Goal: Task Accomplishment & Management: Complete application form

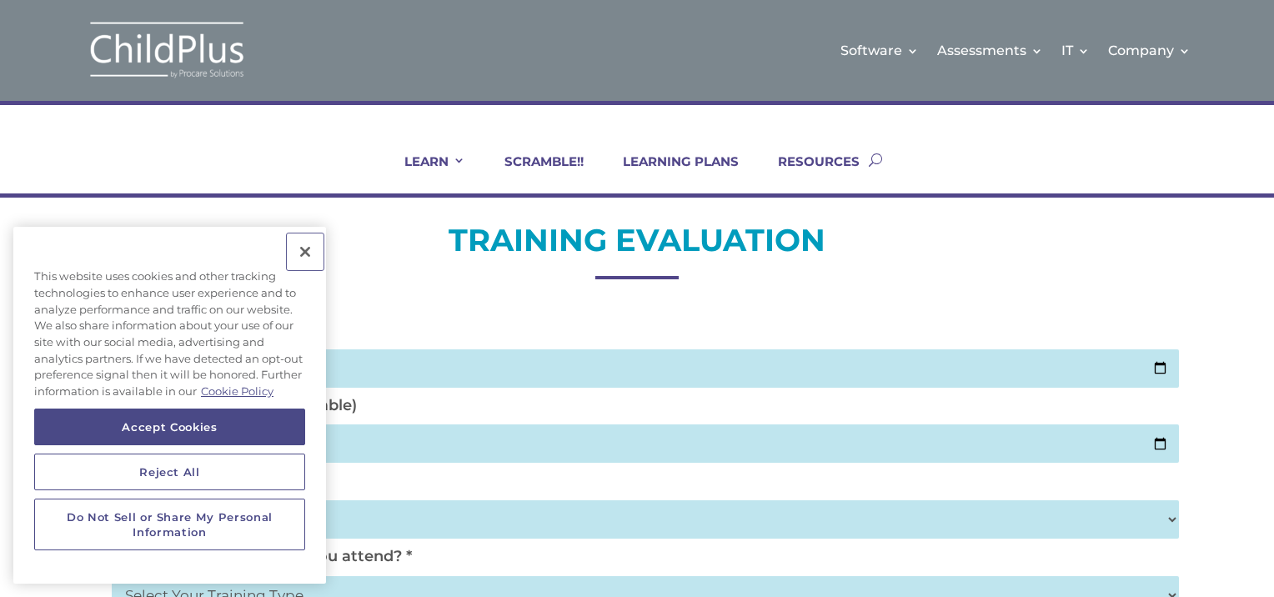
click at [303, 251] on button "Close" at bounding box center [305, 251] width 37 height 37
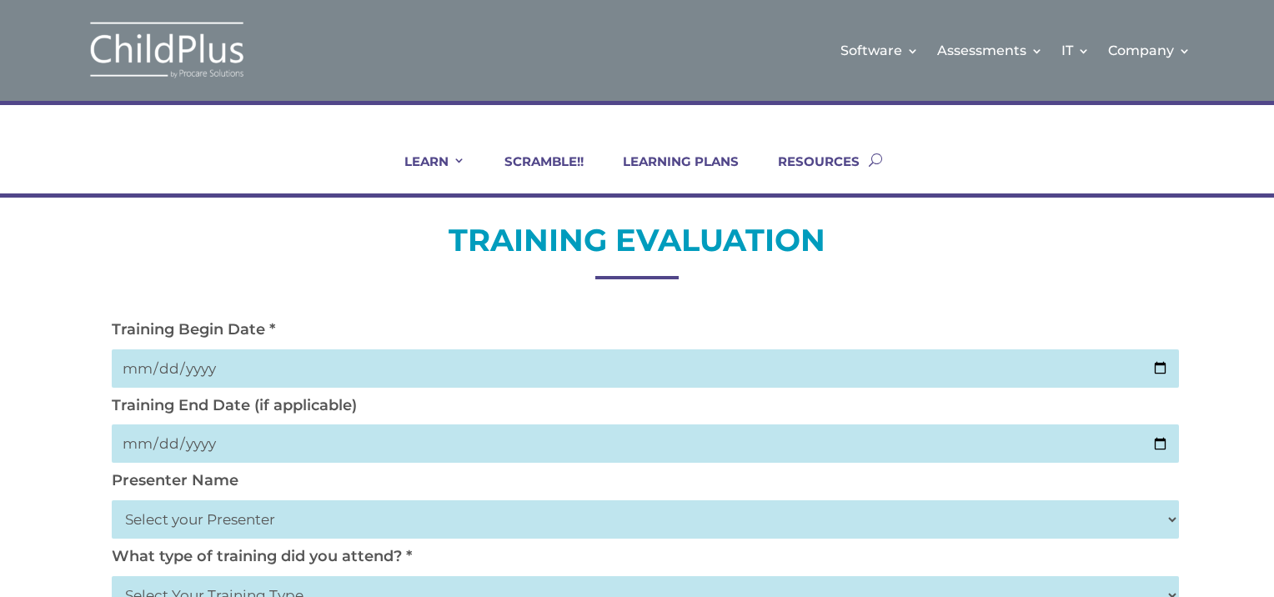
click at [193, 357] on input "date" at bounding box center [645, 368] width 1067 height 38
type input "[DATE]"
click at [170, 445] on input "date" at bounding box center [645, 443] width 1067 height 38
click at [148, 440] on input "date" at bounding box center [645, 443] width 1067 height 38
type input "2025-10-02"
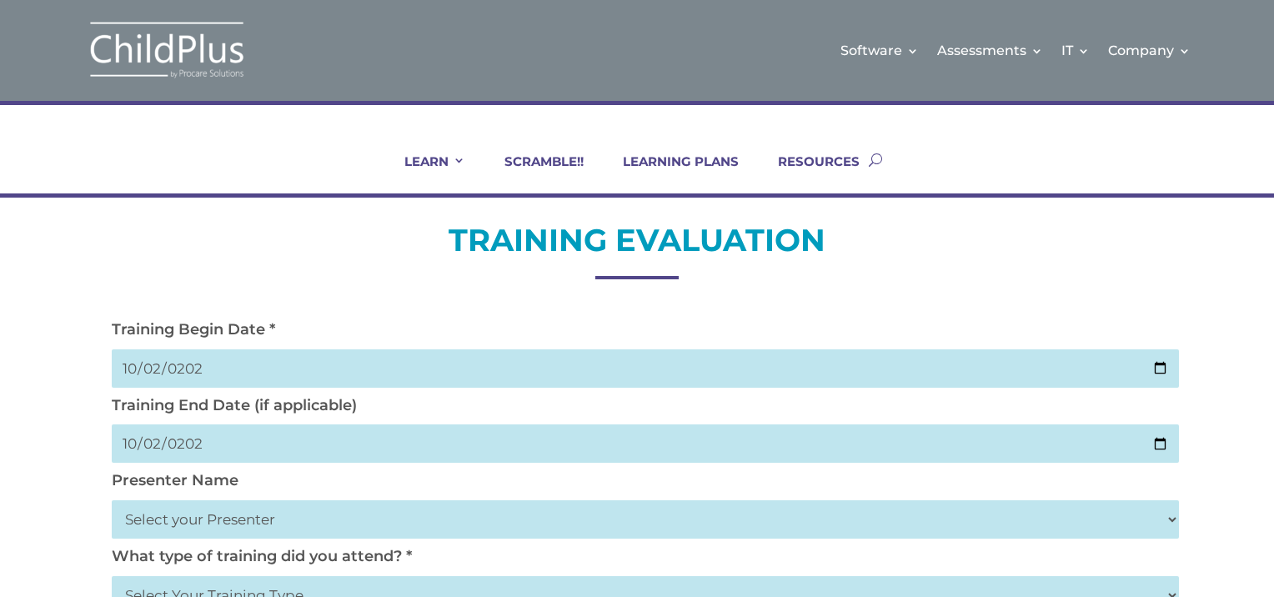
click at [210, 515] on select "Select your Presenter Aaron Dickerson Amy Corkery Cindy Coats Danielle Hensley …" at bounding box center [645, 519] width 1067 height 38
select select "Nickerson, Trecia"
click at [112, 500] on select "Select your Presenter Aaron Dickerson Amy Corkery Cindy Coats Danielle Hensley …" at bounding box center [645, 519] width 1067 height 38
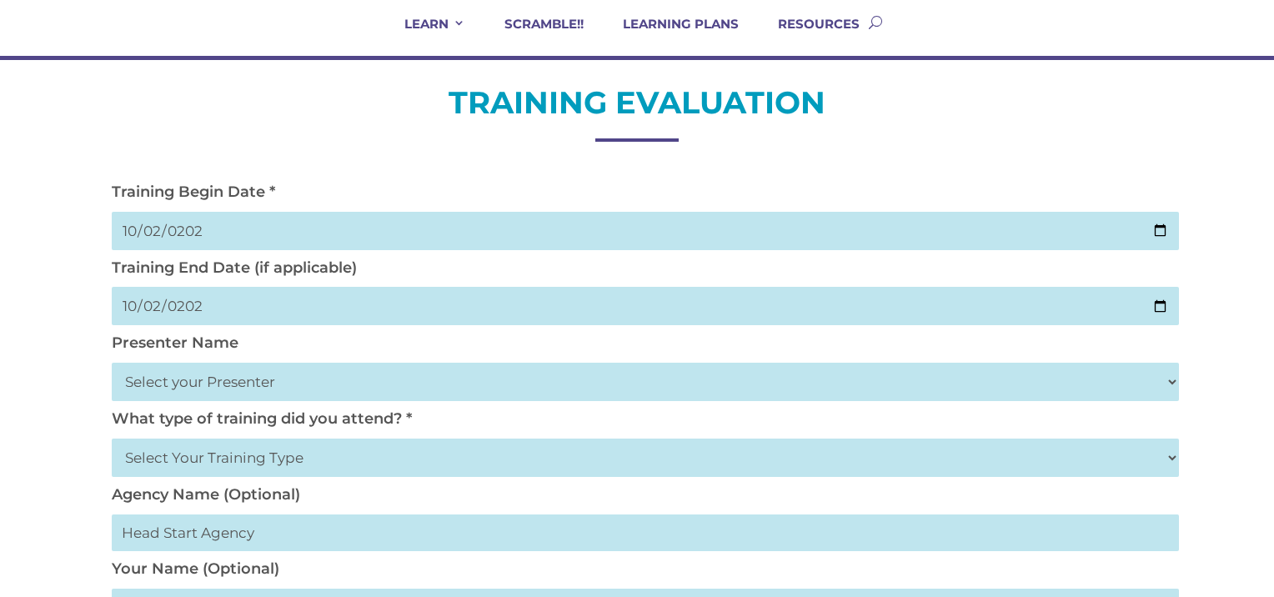
scroll to position [148, 0]
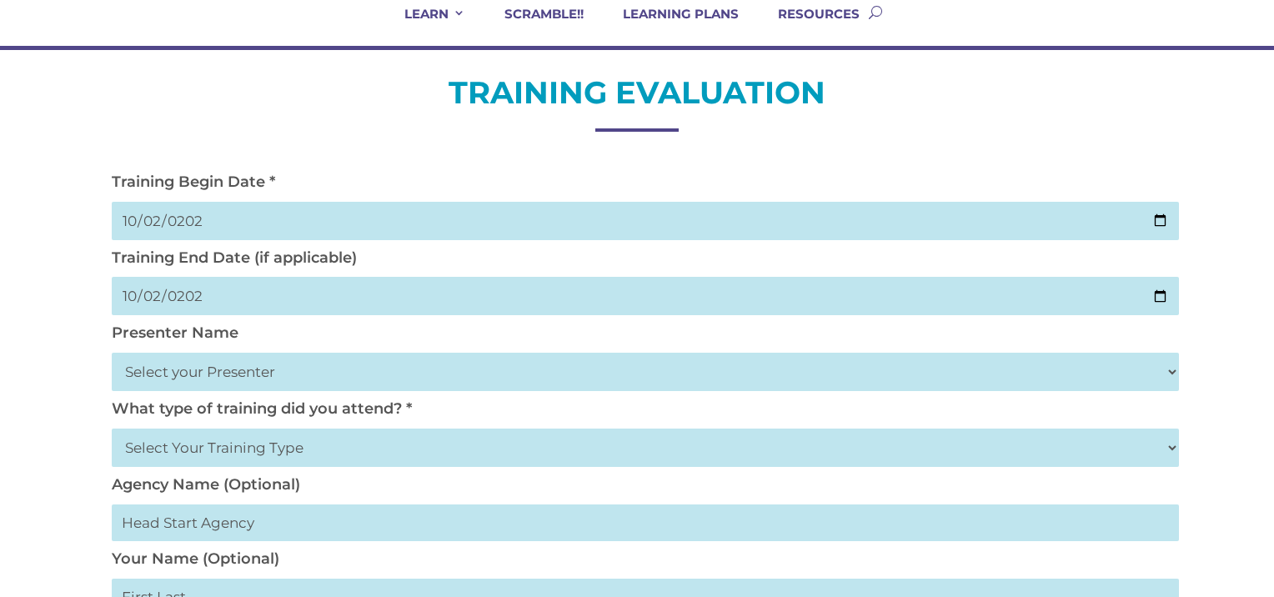
click at [1170, 444] on select "Select Your Training Type On-site (at your agency) Virtual Visit Live Group Web…" at bounding box center [645, 447] width 1067 height 38
select select "Virtual Visit"
click at [112, 428] on select "Select Your Training Type On-site (at your agency) Virtual Visit Live Group Web…" at bounding box center [645, 447] width 1067 height 38
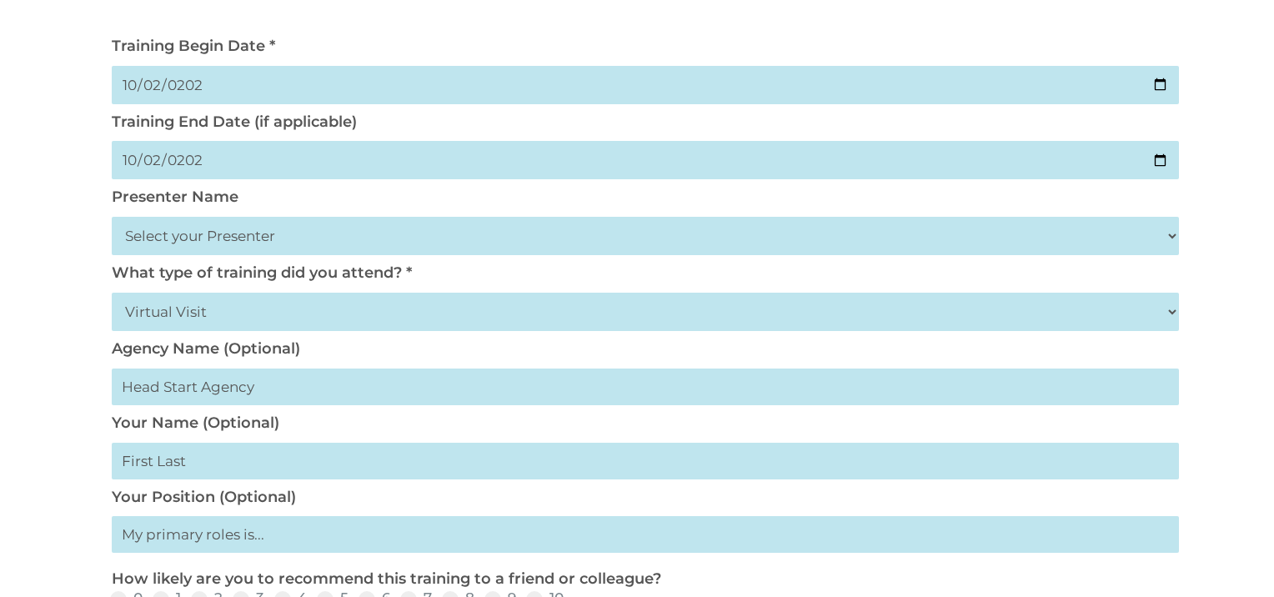
scroll to position [283, 0]
click at [196, 463] on input "text" at bounding box center [645, 461] width 1067 height 37
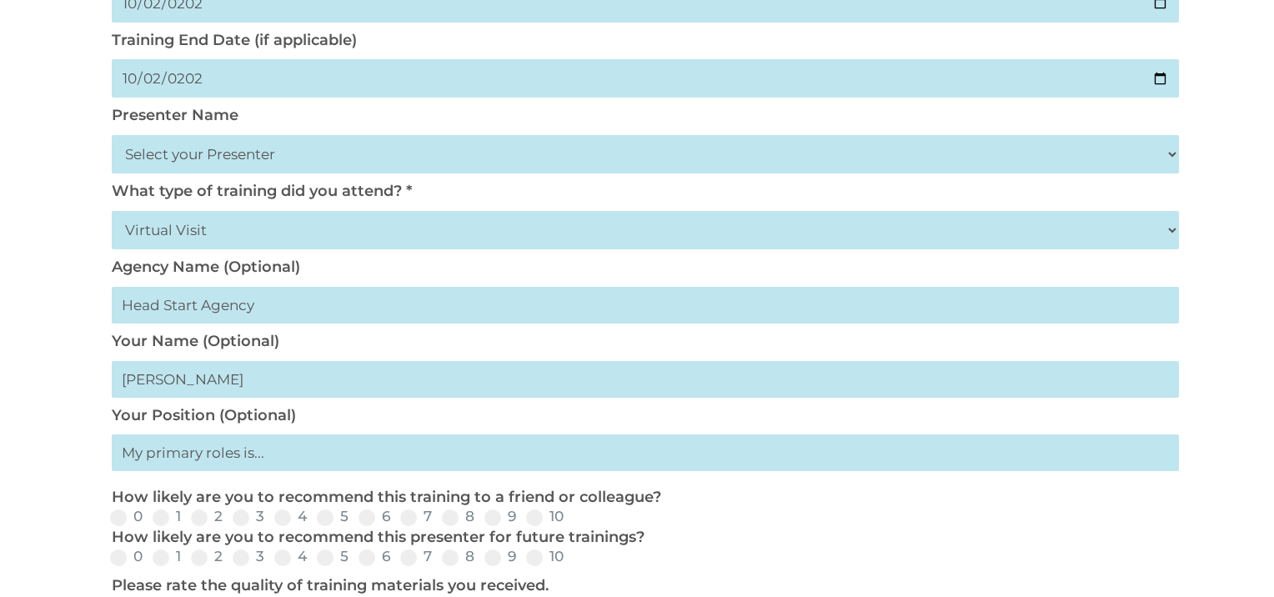
scroll to position [373, 0]
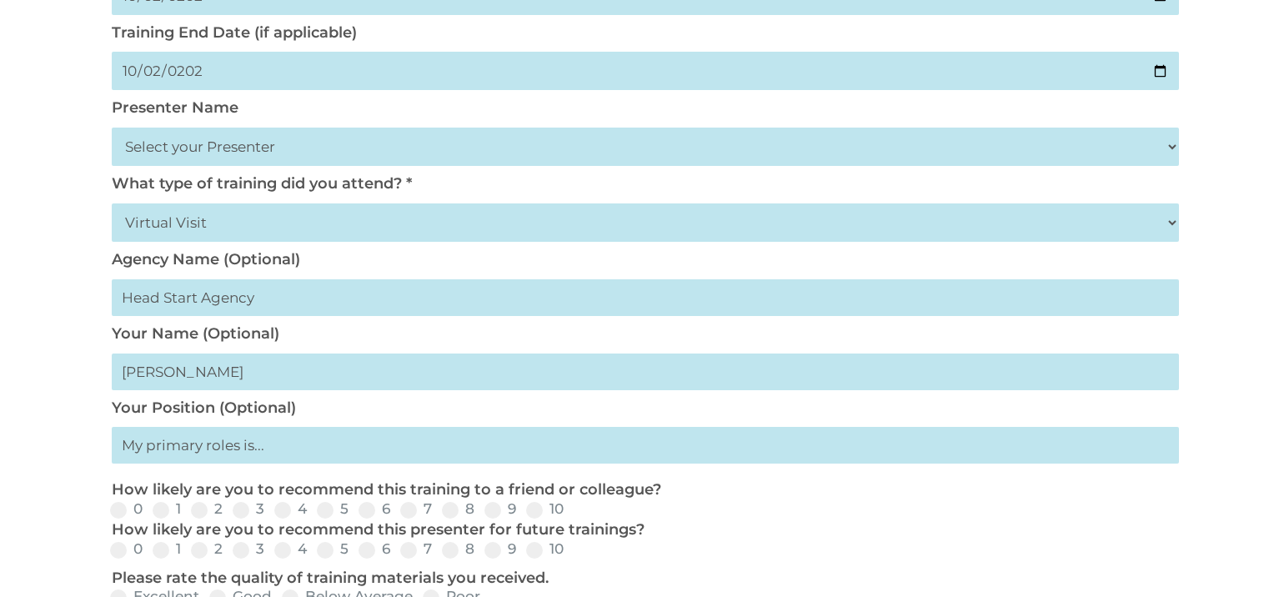
type input "Maria J Perez"
click at [266, 450] on input "text" at bounding box center [645, 445] width 1067 height 37
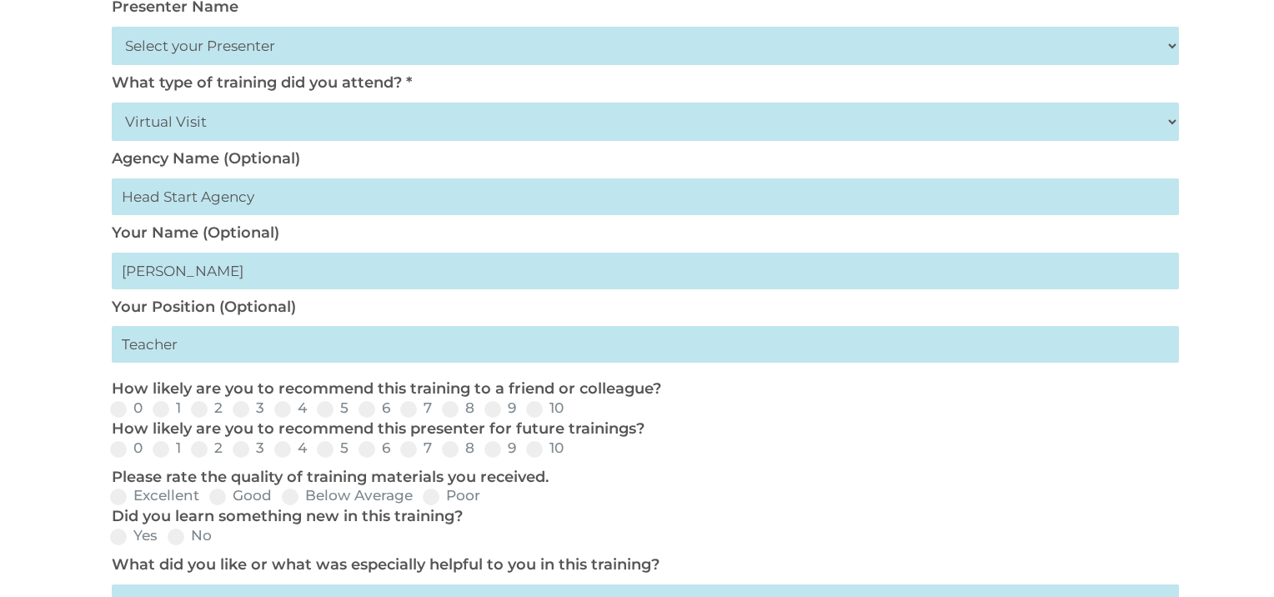
scroll to position [473, 0]
type input "Teacher"
click at [533, 413] on span at bounding box center [534, 409] width 17 height 17
click at [572, 413] on input "10" at bounding box center [577, 414] width 11 height 11
radio input "true"
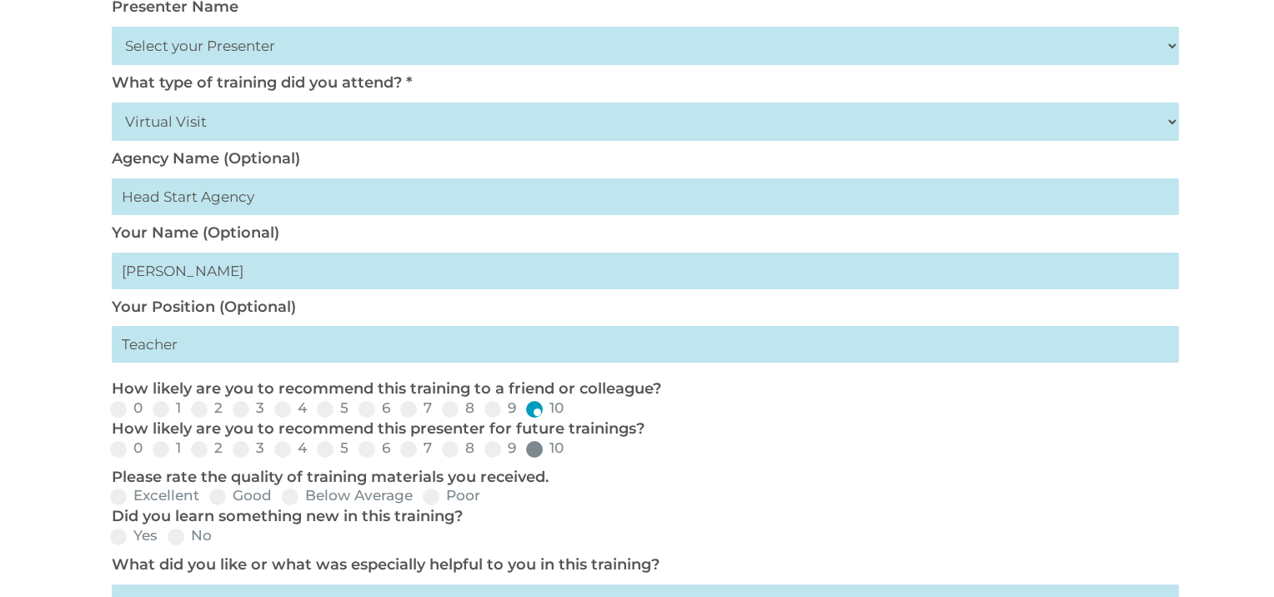
click at [533, 449] on span at bounding box center [534, 449] width 17 height 17
click at [572, 449] on input "10" at bounding box center [577, 454] width 11 height 11
radio input "true"
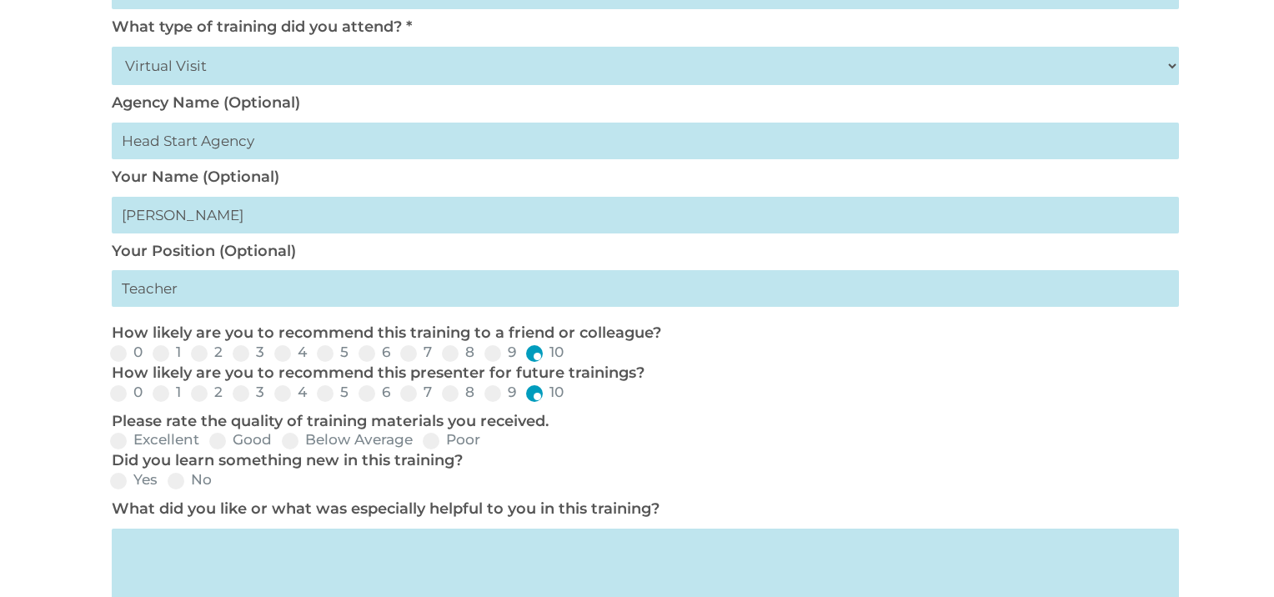
scroll to position [537, 0]
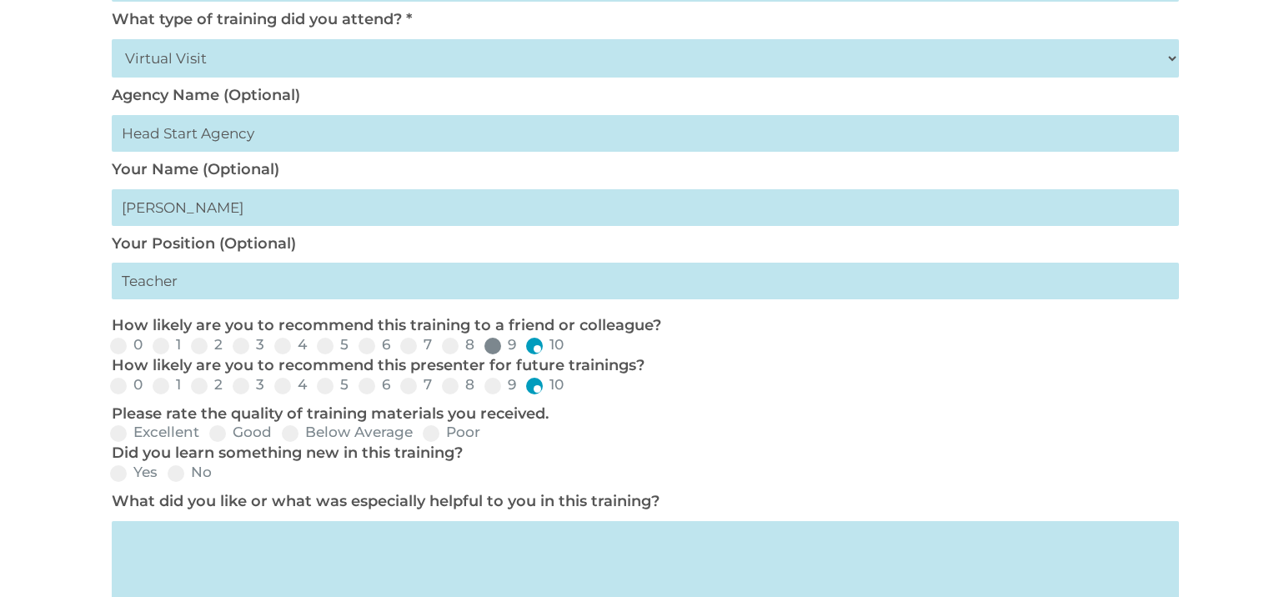
click at [489, 343] on span at bounding box center [492, 346] width 17 height 17
click at [524, 346] on input "9" at bounding box center [529, 351] width 11 height 11
radio input "true"
click at [533, 348] on span at bounding box center [534, 346] width 17 height 17
click at [572, 348] on input "10" at bounding box center [577, 351] width 11 height 11
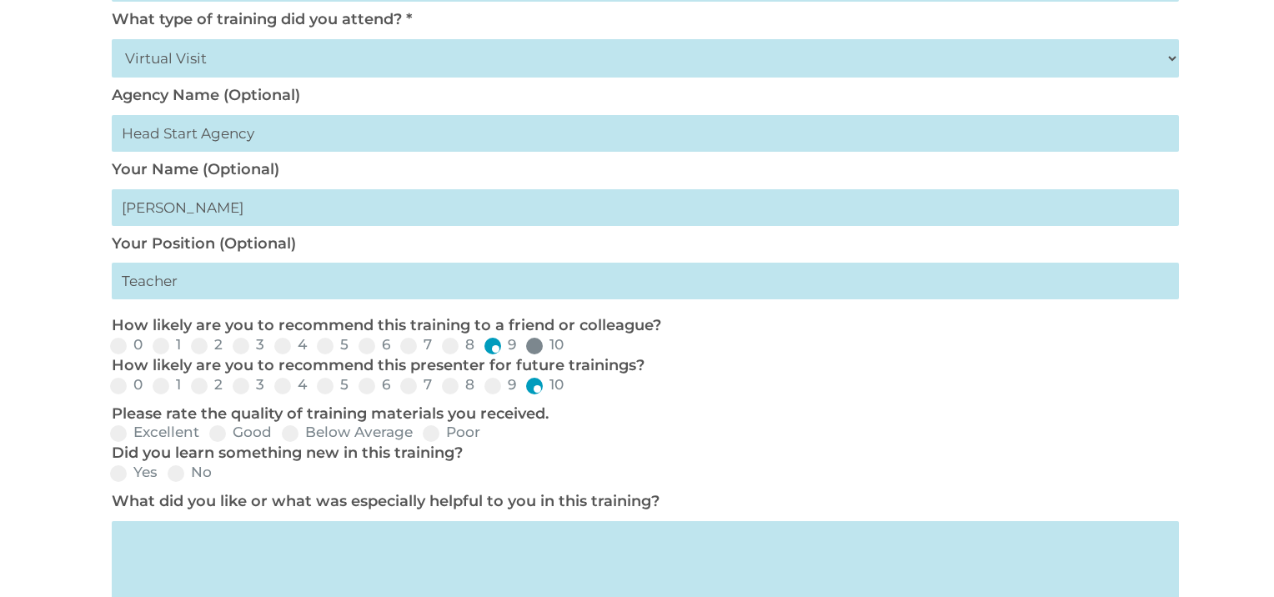
radio input "true"
click at [220, 434] on span at bounding box center [217, 433] width 17 height 17
click at [280, 434] on input "Good" at bounding box center [285, 438] width 11 height 11
radio input "true"
click at [113, 472] on span at bounding box center [118, 473] width 17 height 17
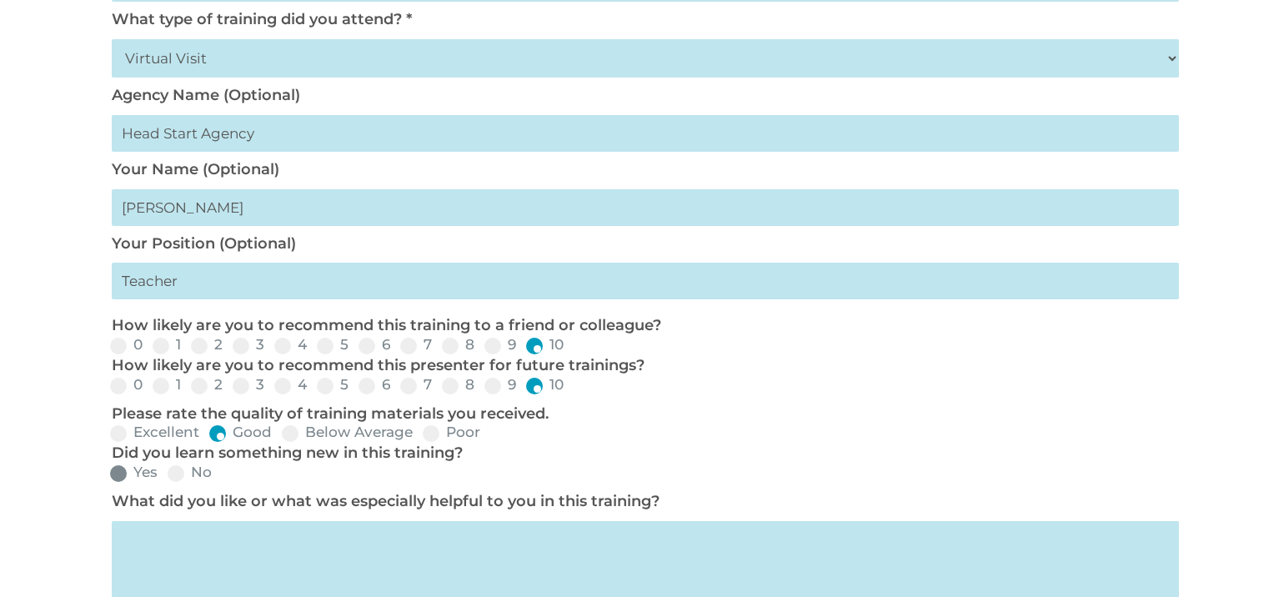
click at [166, 473] on input "Yes" at bounding box center [171, 478] width 11 height 11
radio input "true"
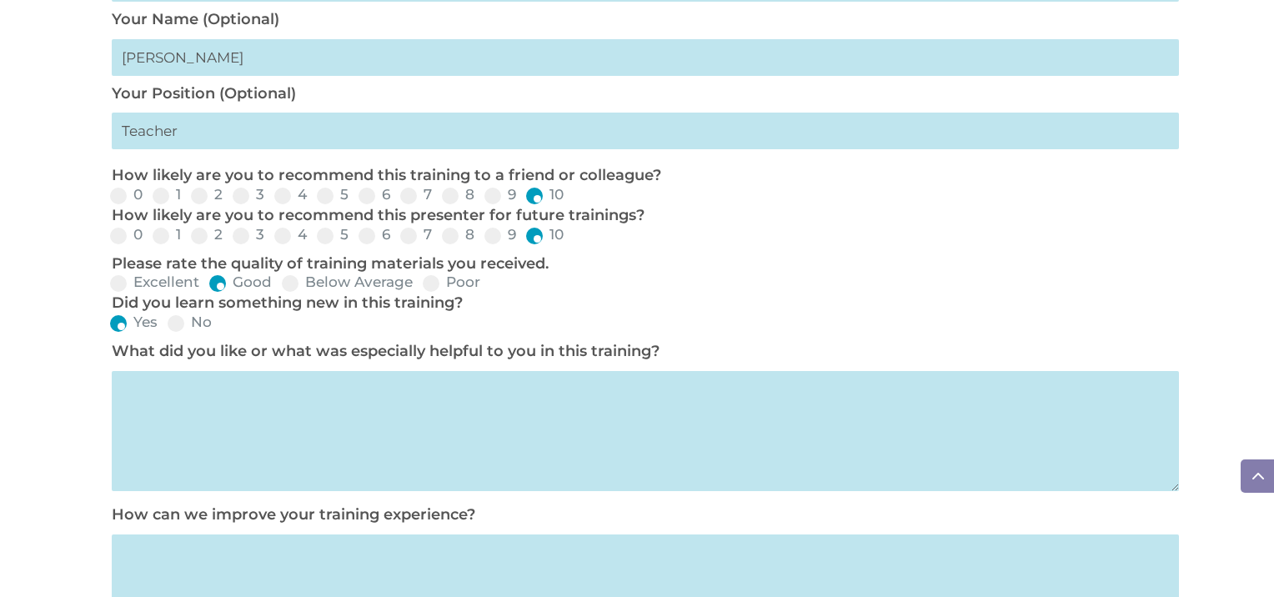
scroll to position [721, 0]
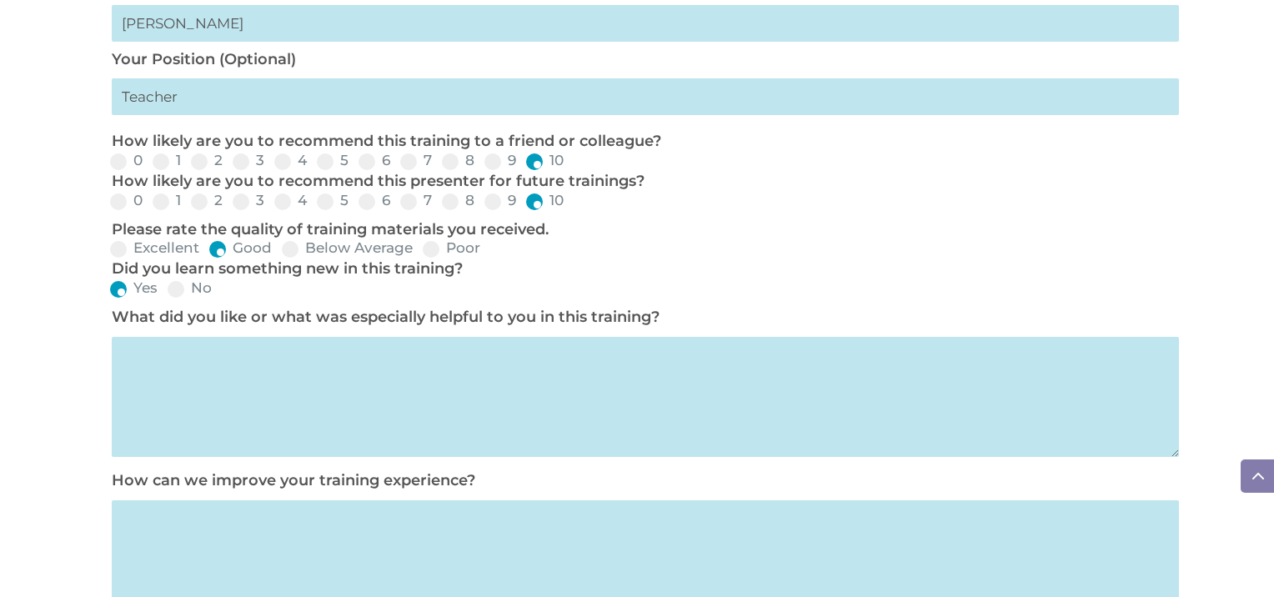
click at [165, 383] on textarea at bounding box center [645, 397] width 1067 height 120
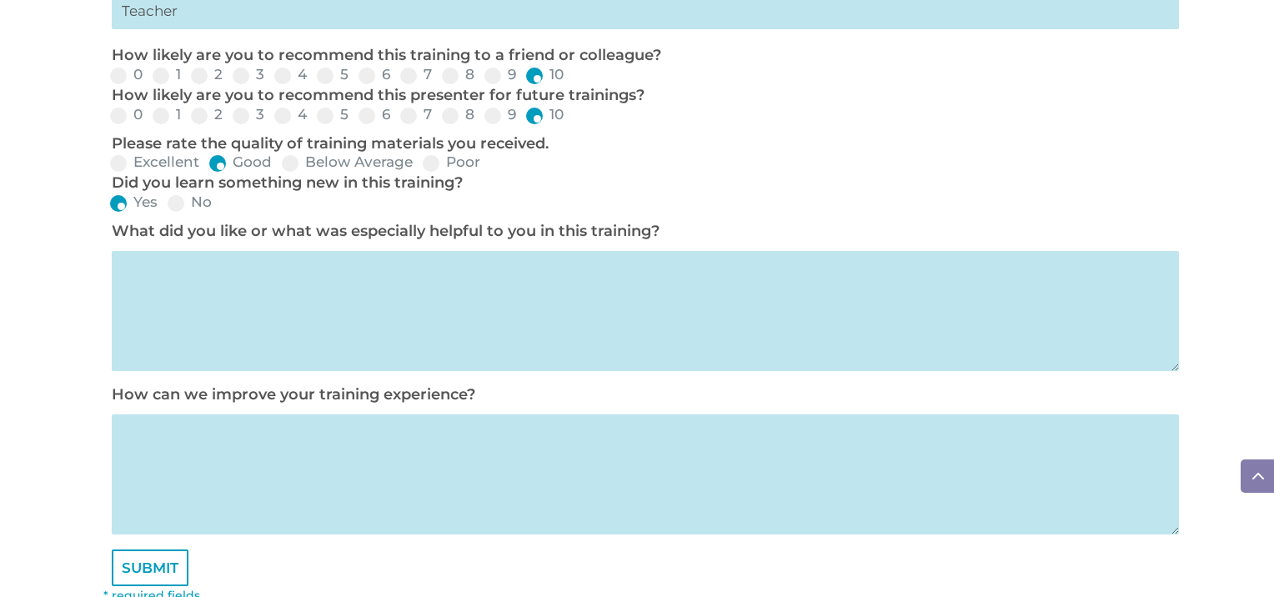
scroll to position [807, 0]
type textarea "Child Plus DRDP Section"
click at [203, 476] on textarea at bounding box center [645, 474] width 1067 height 120
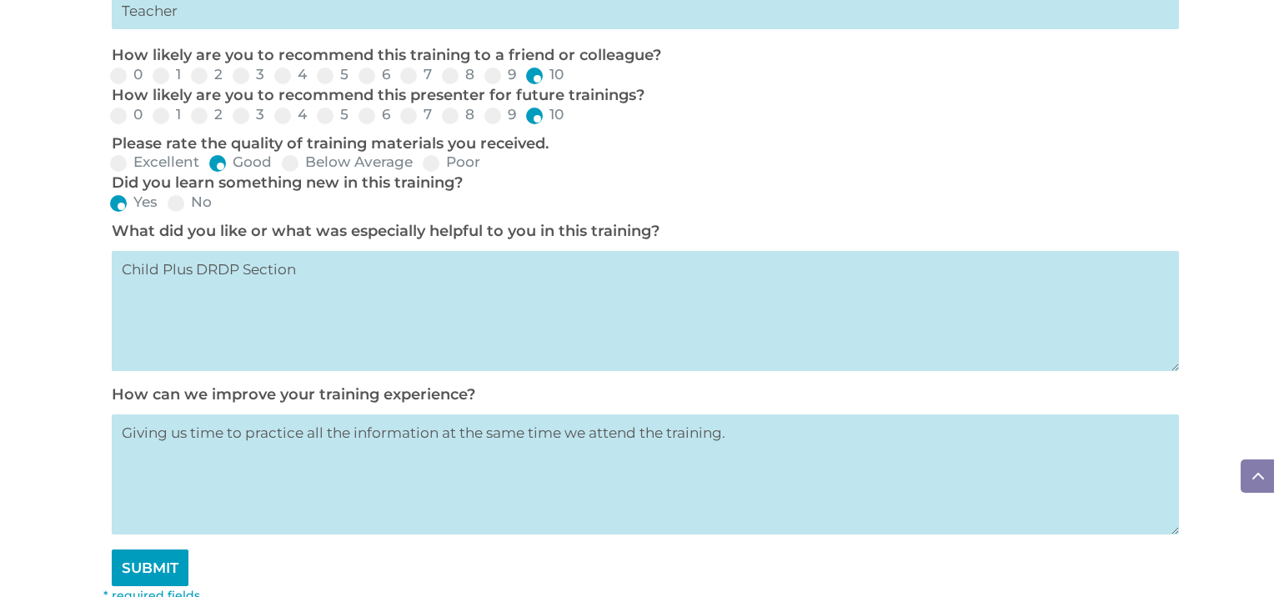
type textarea "Giving us time to practice all the information at the same time we attend the t…"
click at [178, 567] on input "SUBMIT" at bounding box center [150, 567] width 77 height 37
click at [157, 574] on input "SUBMIT" at bounding box center [150, 567] width 77 height 37
click at [133, 583] on input "SUBMIT" at bounding box center [150, 567] width 77 height 37
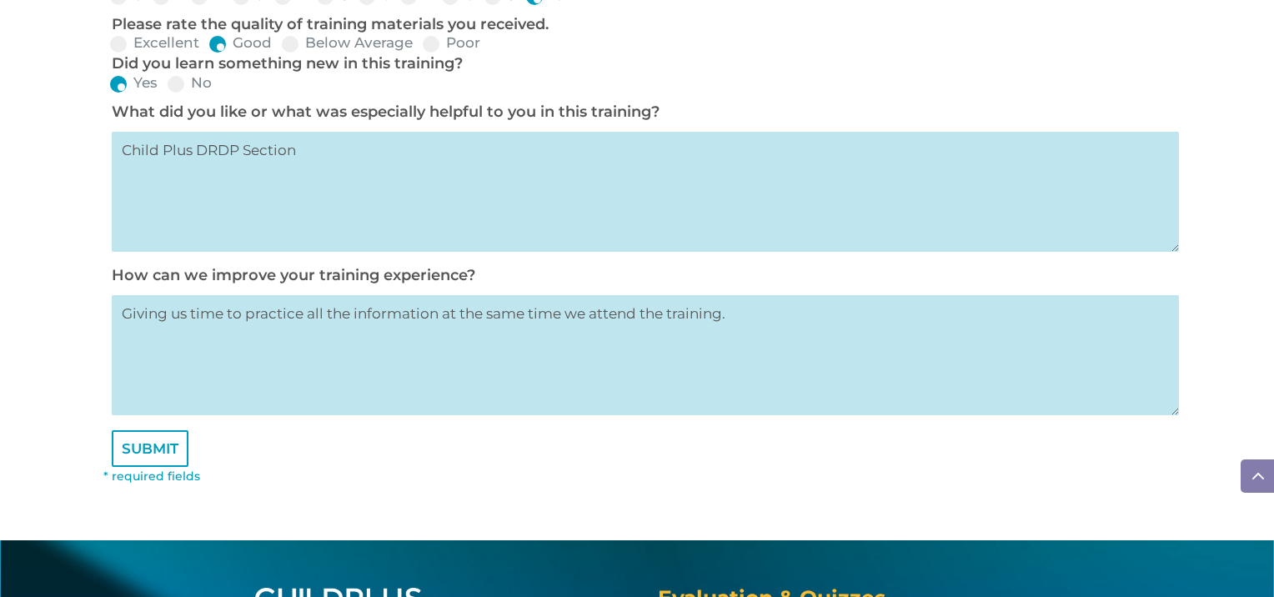
scroll to position [940, 0]
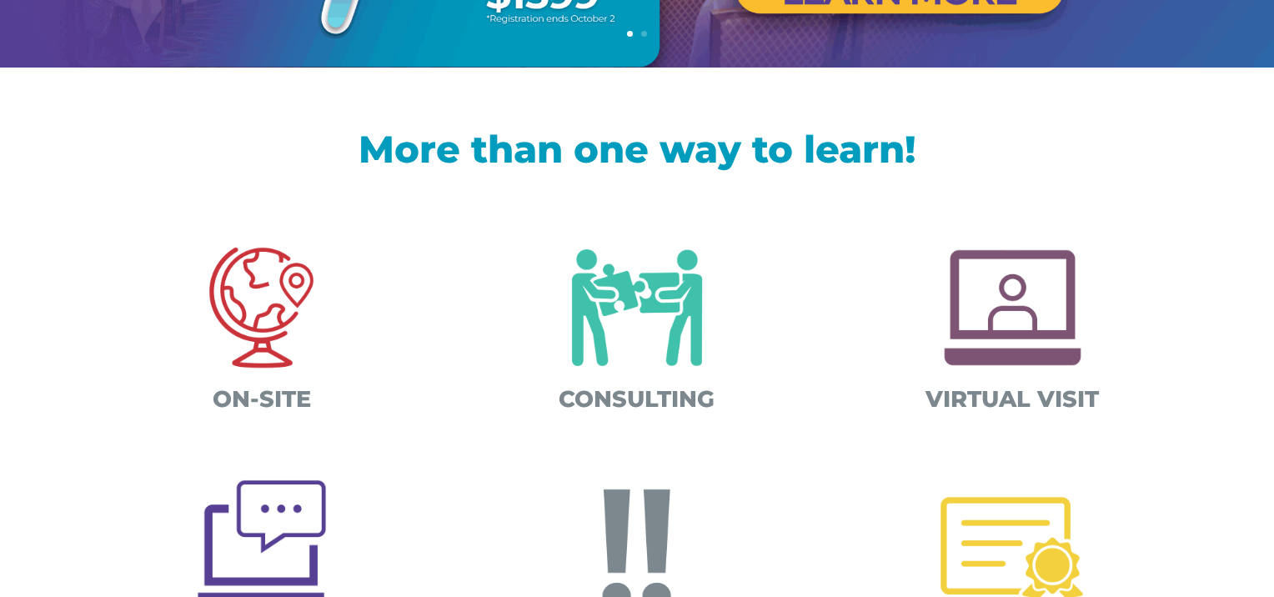
scroll to position [476, 0]
